Goal: Download file/media

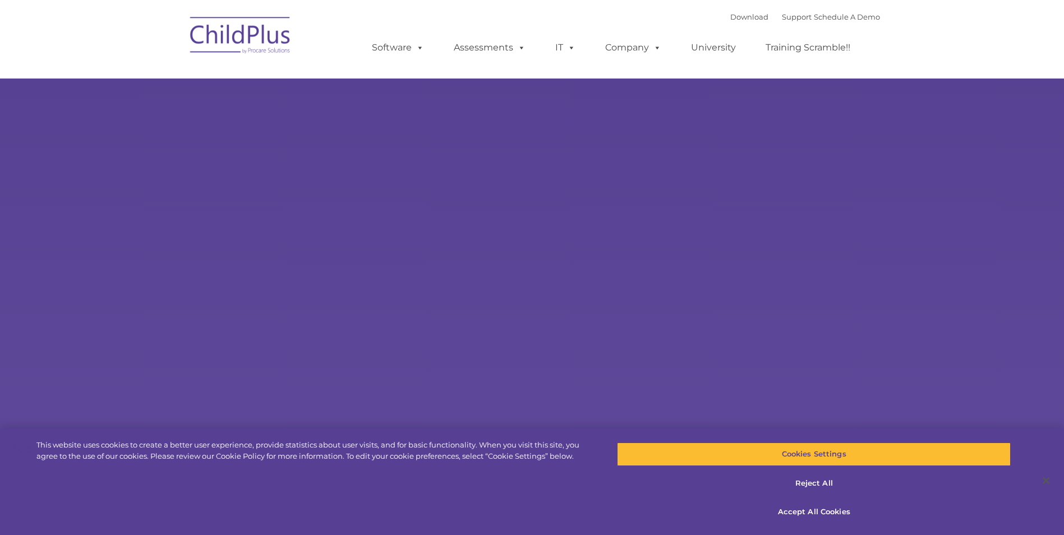
select select "MEDIUM"
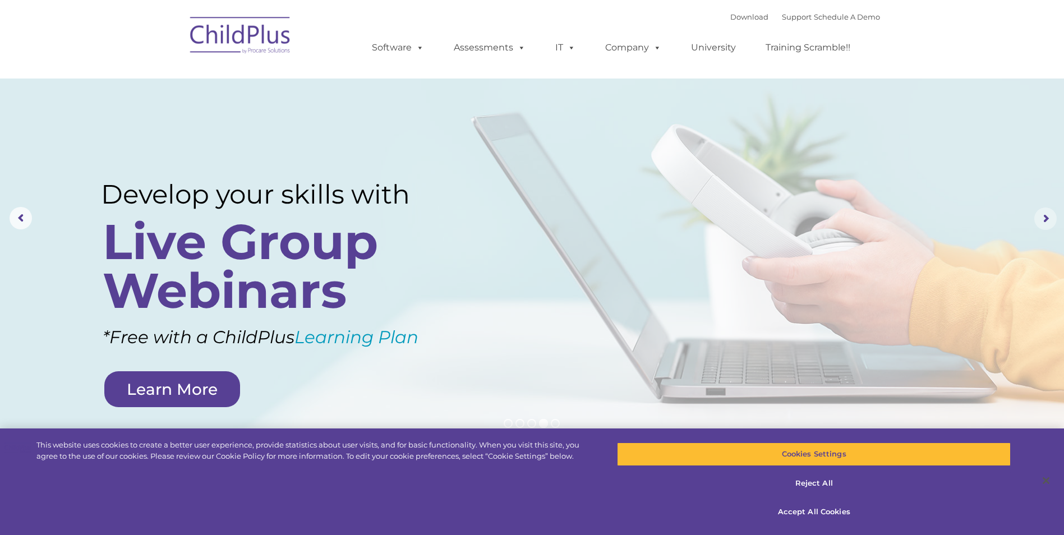
click at [508, 223] on rs-arrow at bounding box center [1046, 219] width 22 height 22
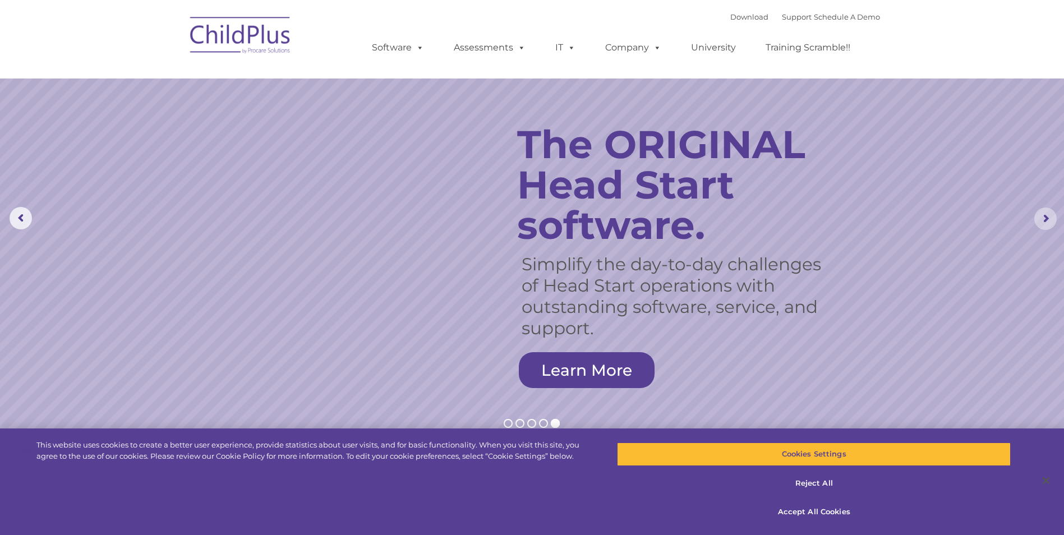
click at [508, 223] on rs-arrow at bounding box center [1046, 219] width 22 height 22
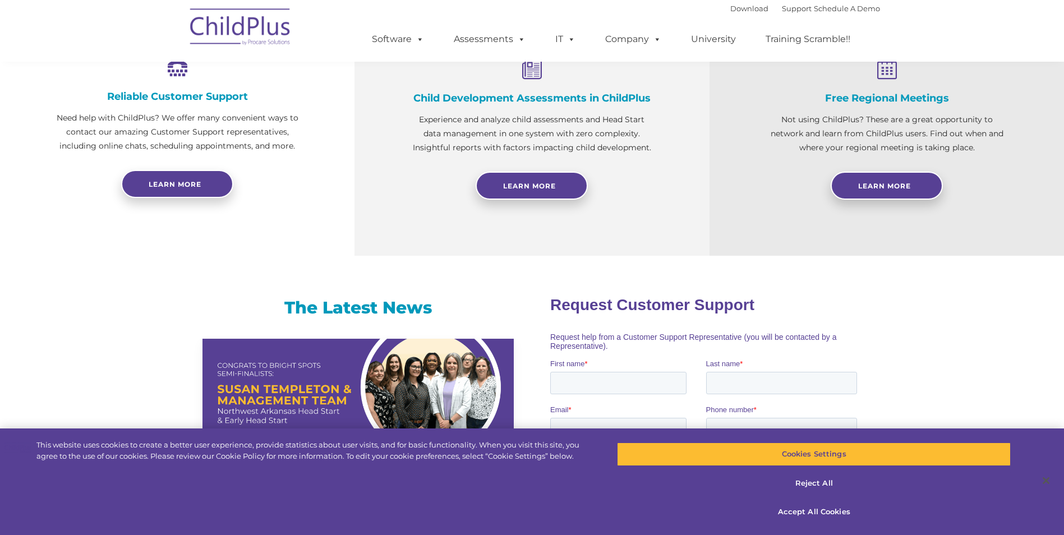
scroll to position [451, 0]
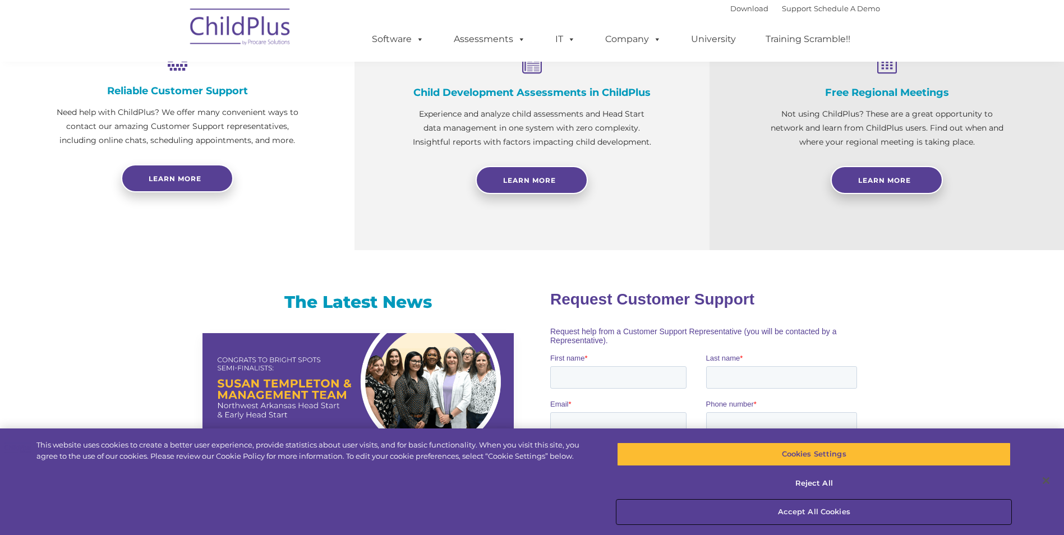
click at [508, 511] on button "Accept All Cookies" at bounding box center [814, 512] width 394 height 24
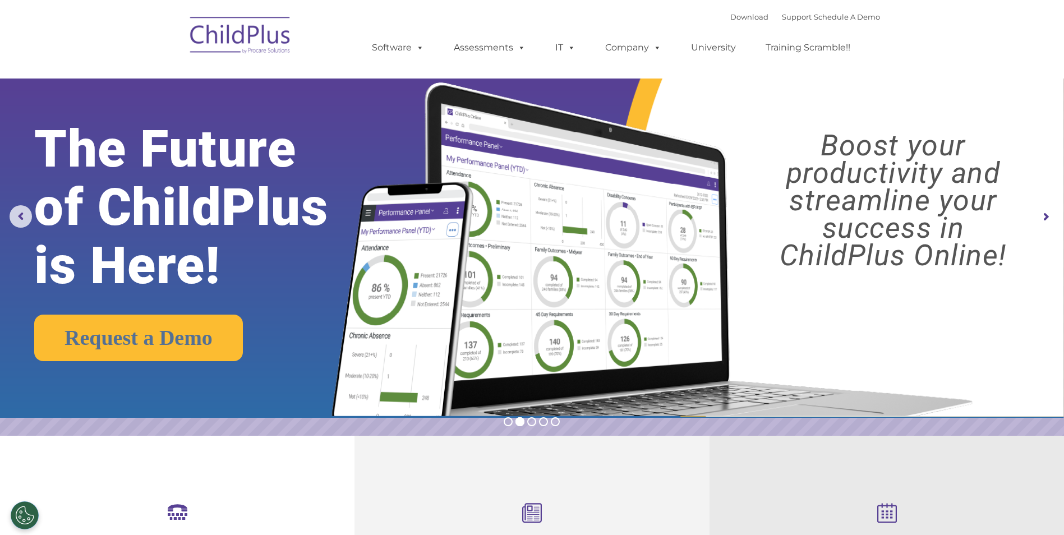
scroll to position [0, 0]
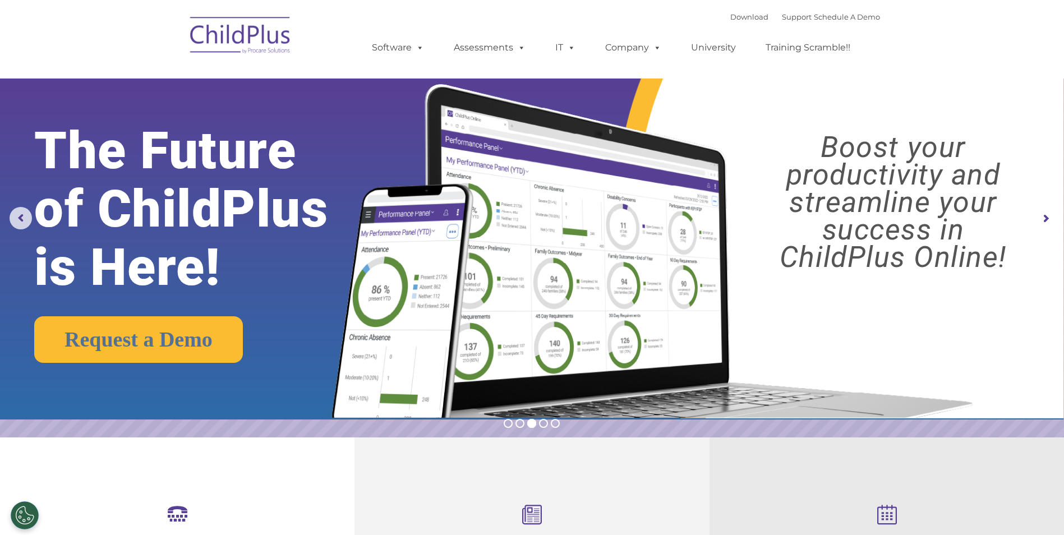
click at [251, 26] on img at bounding box center [241, 37] width 112 height 56
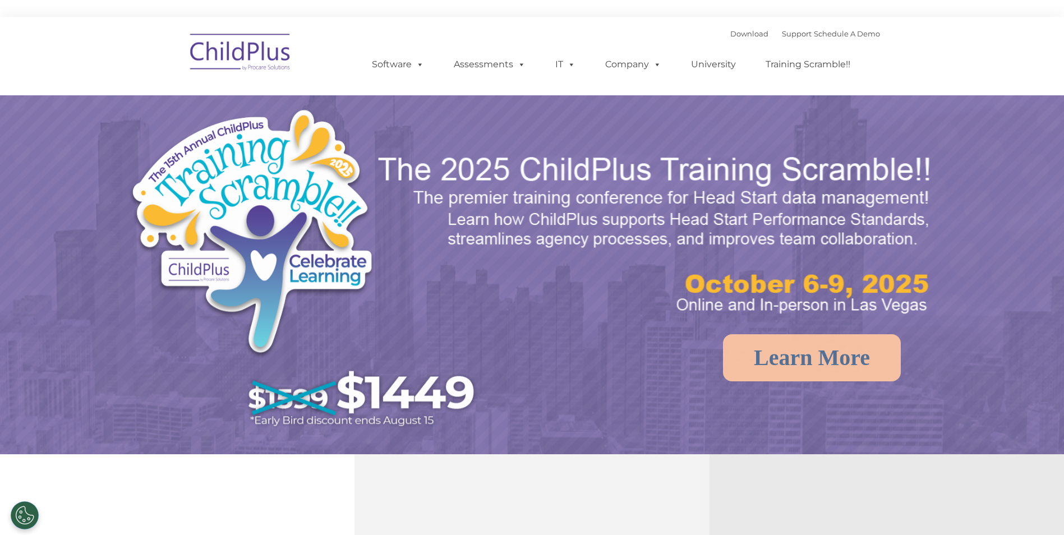
select select "MEDIUM"
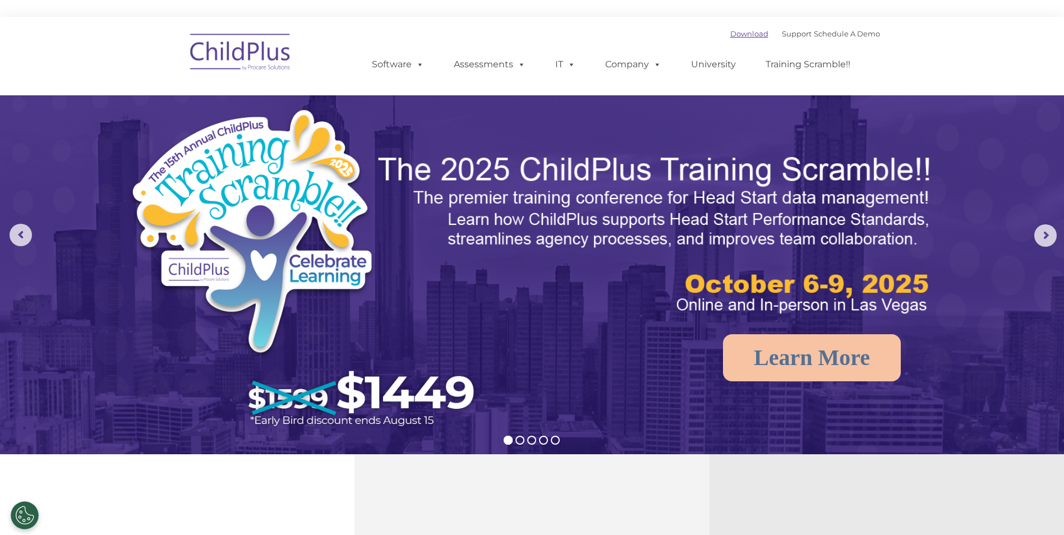
click at [747, 32] on link "Download" at bounding box center [750, 33] width 38 height 9
